Goal: Use online tool/utility: Use online tool/utility

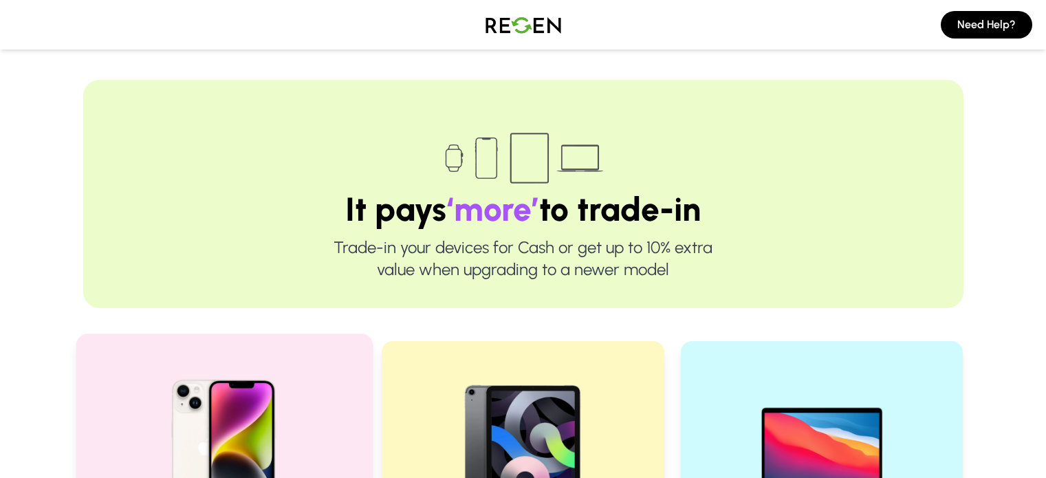
scroll to position [206, 0]
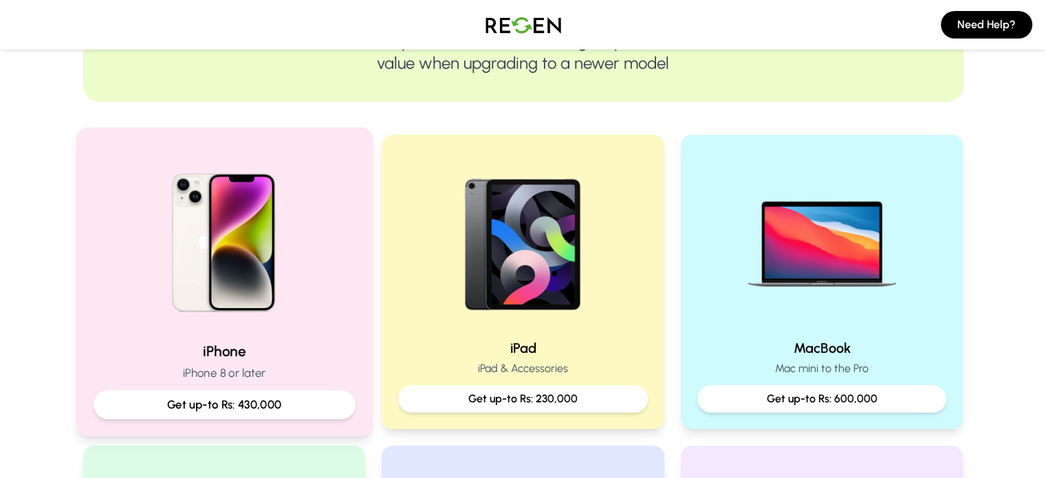
click at [327, 296] on div at bounding box center [224, 237] width 262 height 185
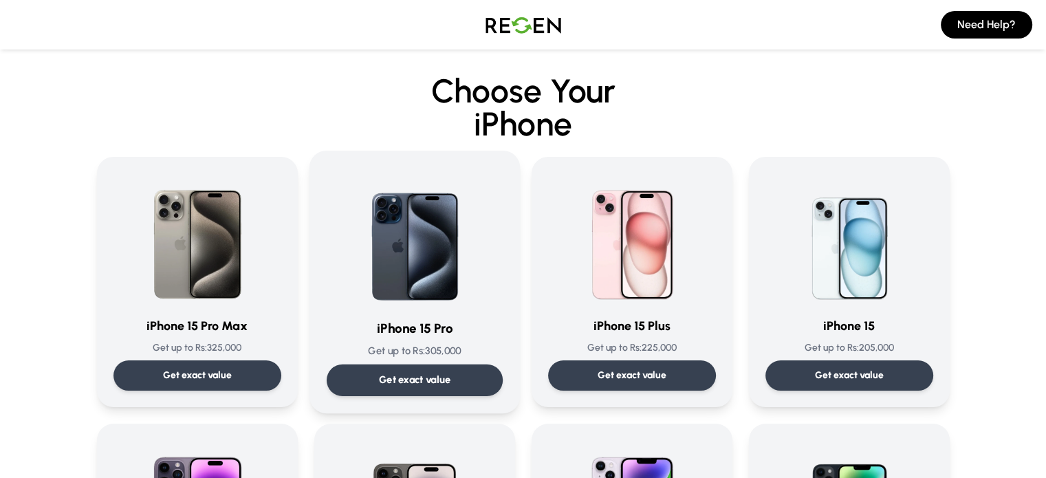
click at [385, 371] on div "Get exact value" at bounding box center [414, 381] width 176 height 32
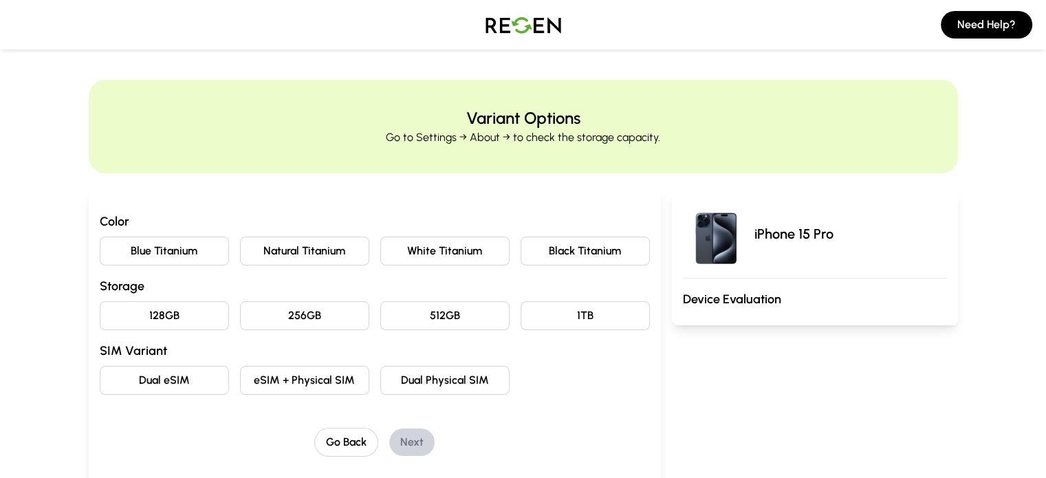
click at [264, 250] on button "Natural Titanium" at bounding box center [304, 251] width 129 height 29
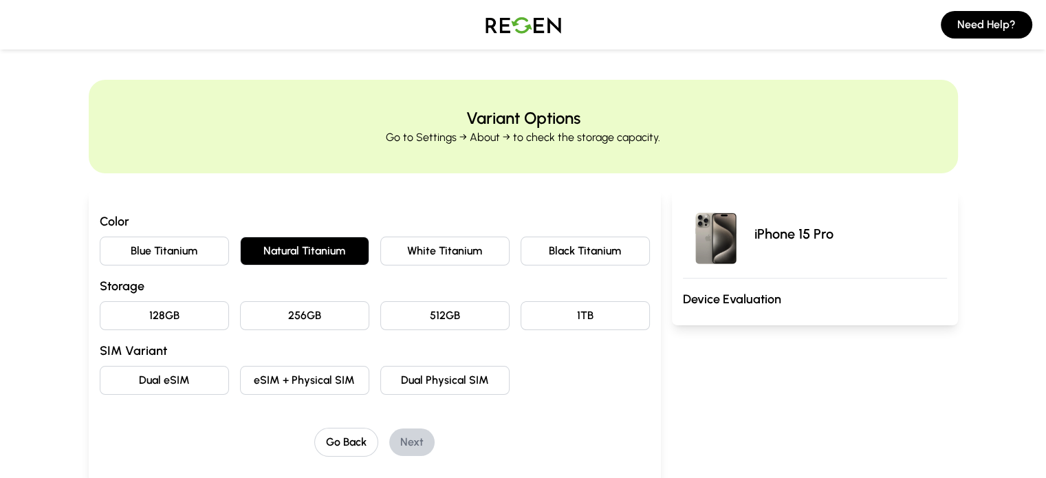
click at [258, 305] on button "256GB" at bounding box center [304, 315] width 129 height 29
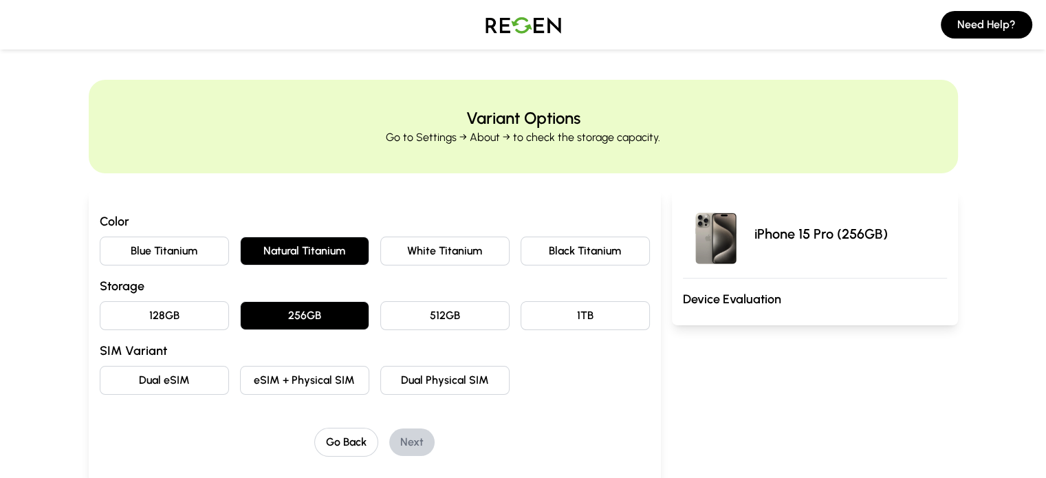
click at [258, 379] on button "eSIM + Physical SIM" at bounding box center [304, 380] width 129 height 29
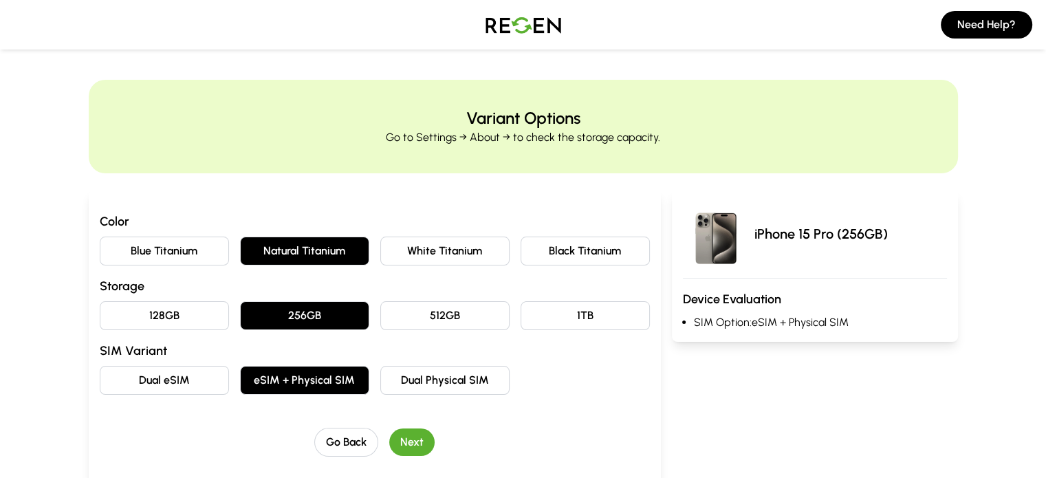
click at [389, 438] on button "Next" at bounding box center [411, 443] width 45 height 28
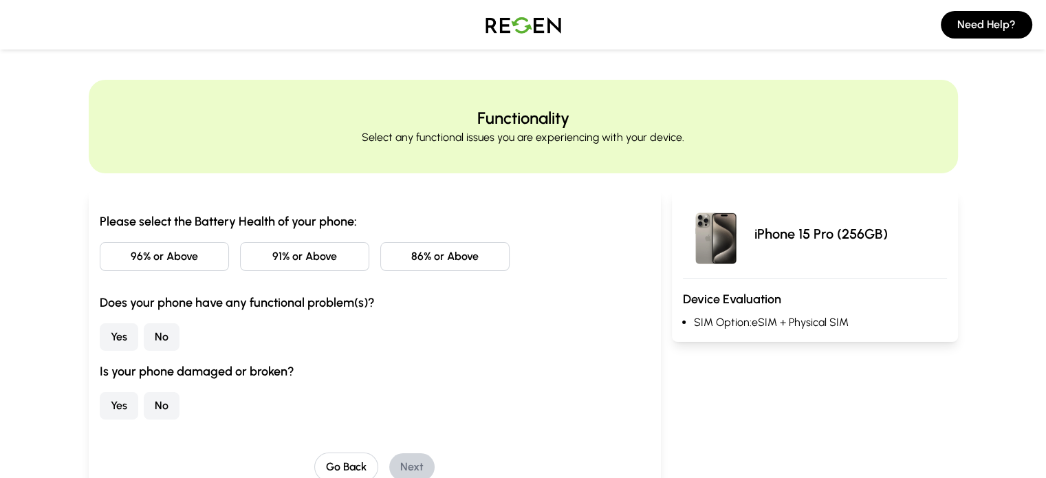
click at [240, 248] on button "91% or Above" at bounding box center [304, 256] width 129 height 29
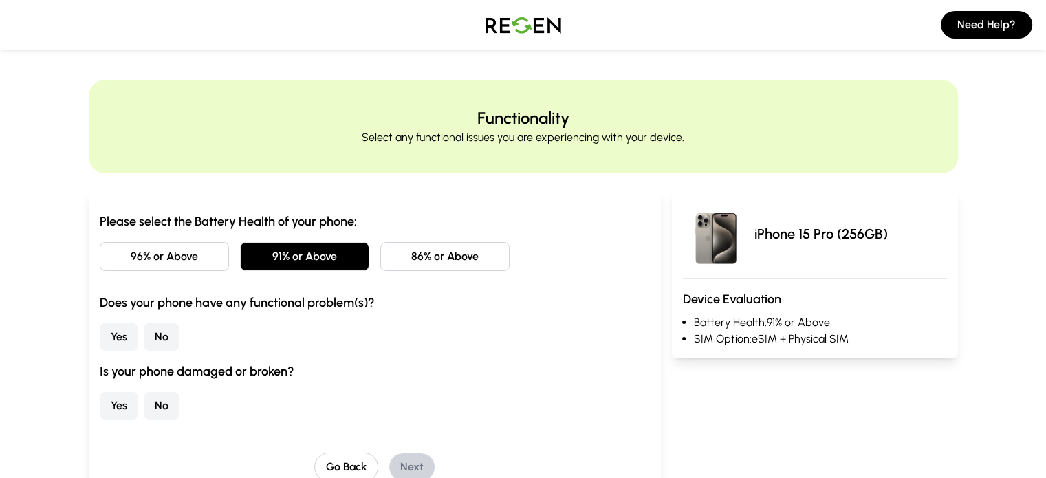
click at [144, 330] on button "No" at bounding box center [162, 337] width 36 height 28
click at [144, 410] on button "No" at bounding box center [162, 406] width 36 height 28
click at [389, 475] on button "Next" at bounding box center [411, 467] width 45 height 28
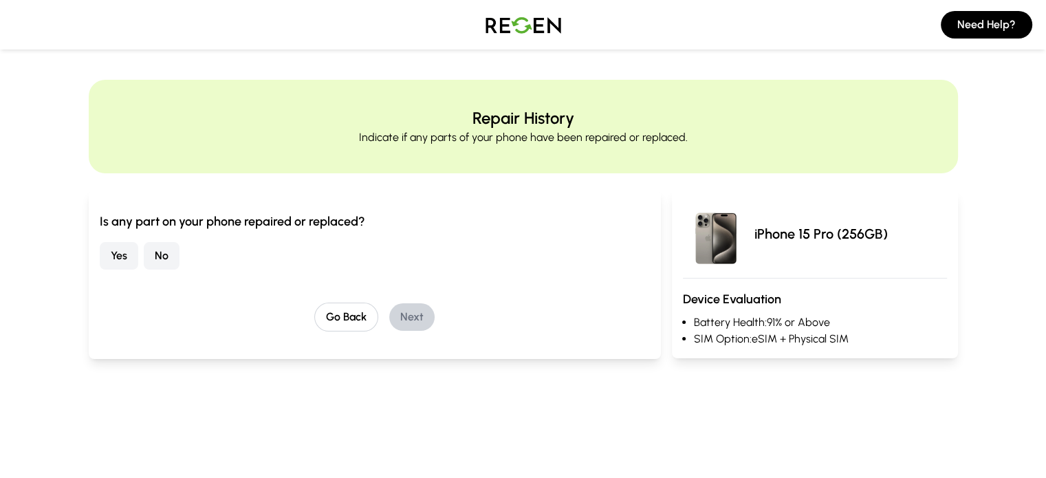
click at [144, 252] on button "No" at bounding box center [162, 256] width 36 height 28
click at [389, 321] on button "Next" at bounding box center [411, 317] width 45 height 28
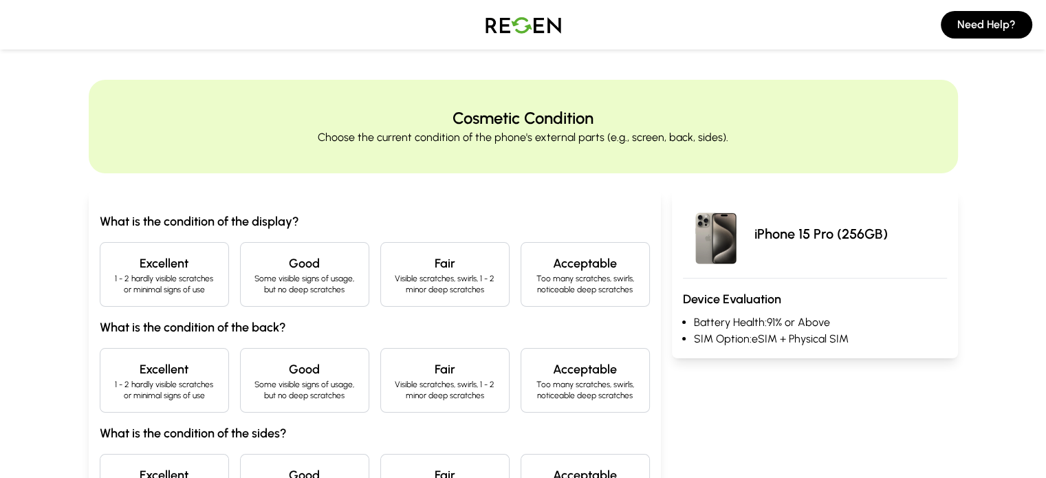
click at [111, 273] on p "1 - 2 hardly visible scratches or minimal signs of use" at bounding box center [164, 284] width 106 height 22
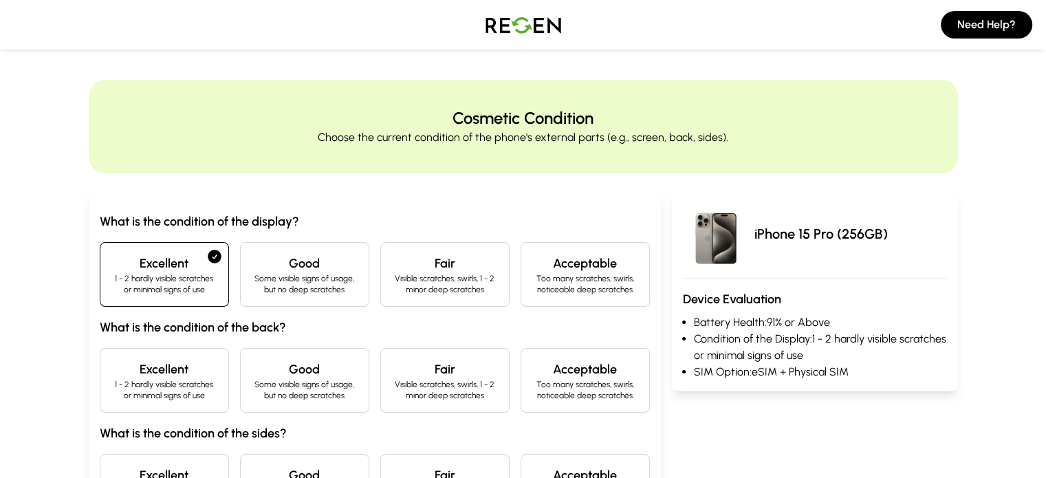
click at [100, 349] on div "Excellent 1 - 2 hardly visible scratches or minimal signs of use" at bounding box center [164, 380] width 129 height 65
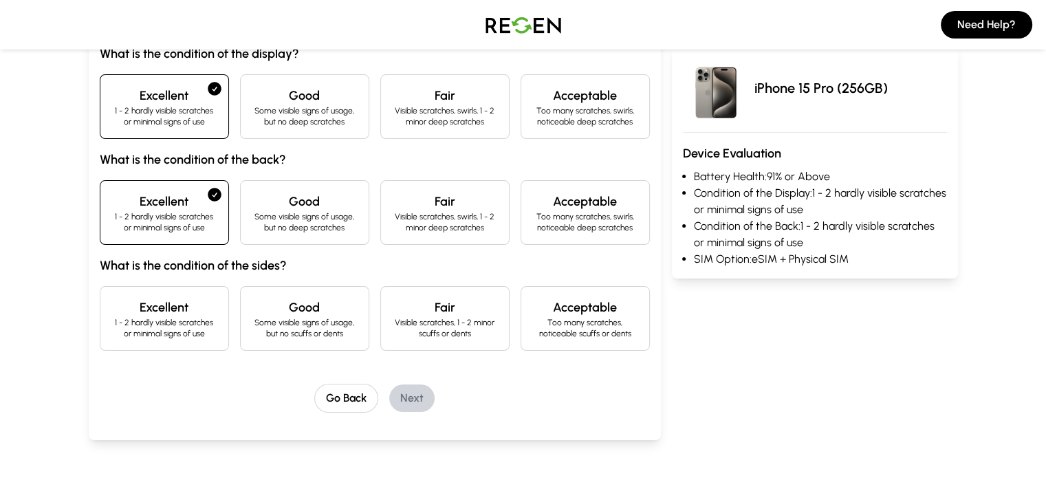
scroll to position [206, 0]
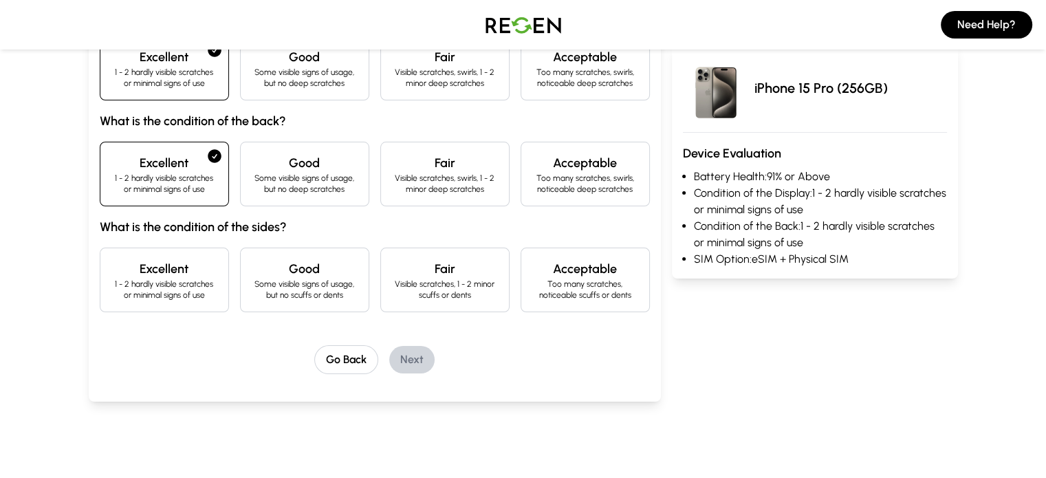
click at [100, 238] on div "What is the condition of the display? Excellent 1 - 2 hardly visible scratches …" at bounding box center [375, 159] width 550 height 307
click at [111, 276] on h4 "Excellent" at bounding box center [164, 268] width 106 height 19
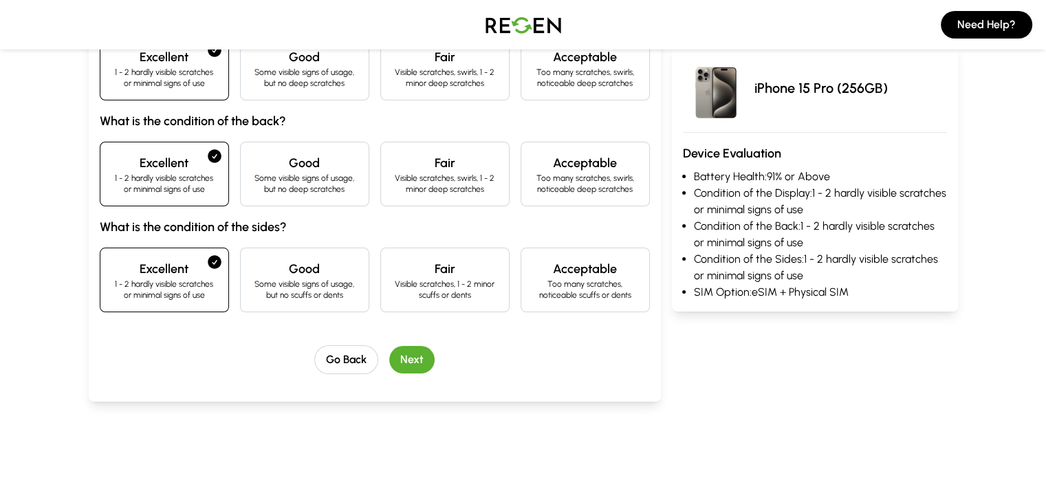
click at [404, 362] on button "Next" at bounding box center [411, 360] width 45 height 28
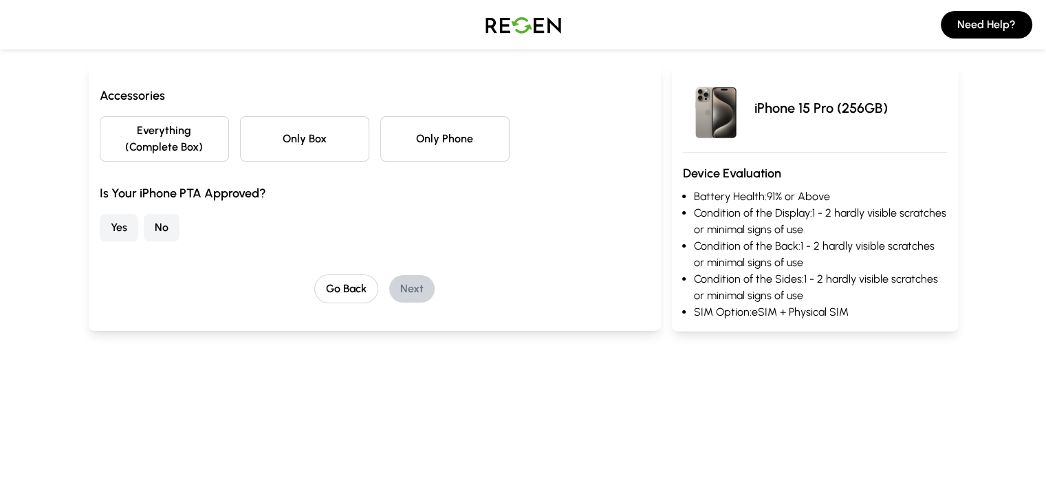
scroll to position [69, 0]
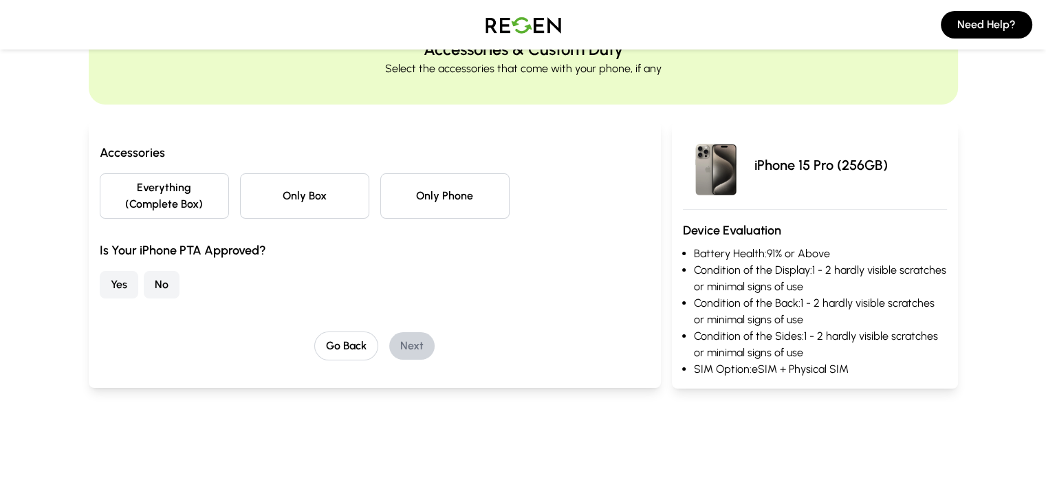
click at [114, 181] on button "Everything (Complete Box)" at bounding box center [164, 195] width 129 height 45
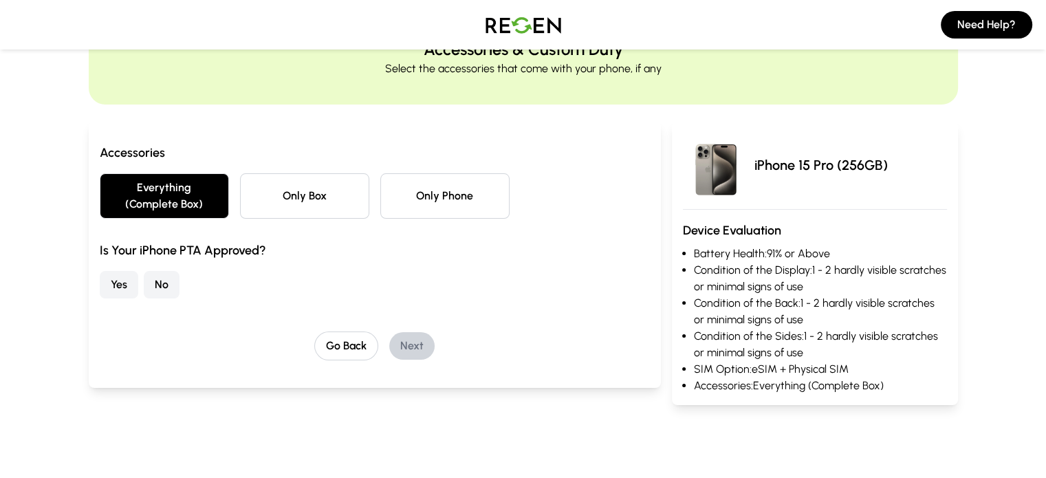
click at [144, 271] on button "No" at bounding box center [162, 285] width 36 height 28
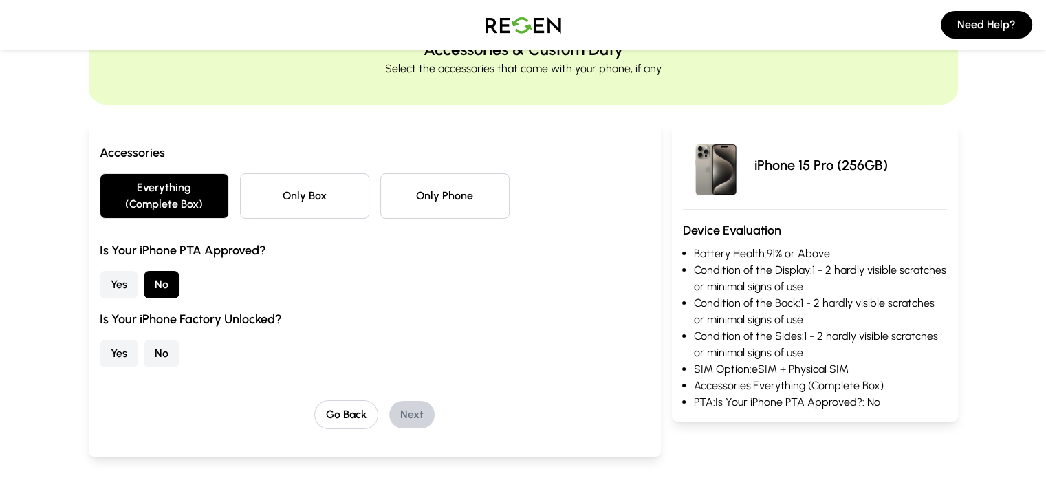
click at [100, 340] on button "Yes" at bounding box center [119, 354] width 39 height 28
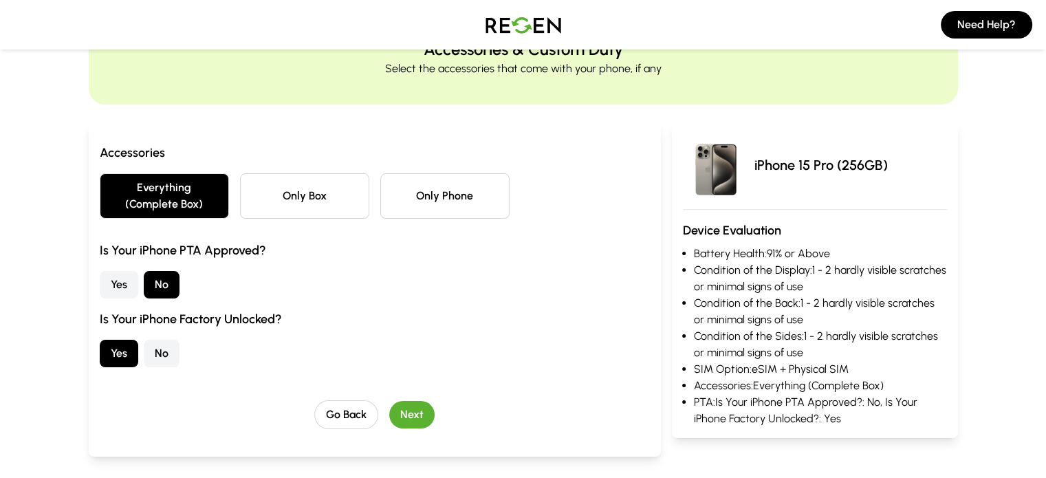
click at [389, 401] on button "Next" at bounding box center [411, 415] width 45 height 28
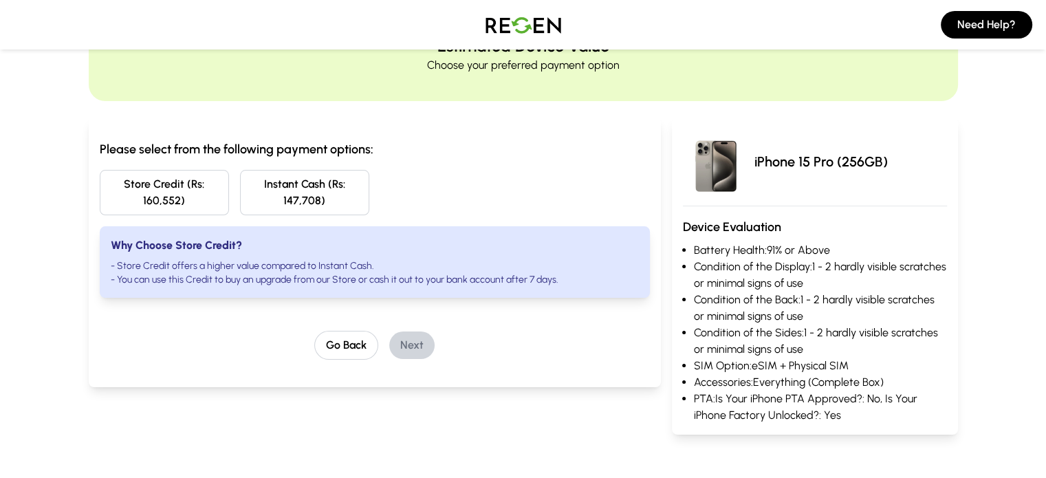
scroll to position [0, 0]
